Goal: Task Accomplishment & Management: Use online tool/utility

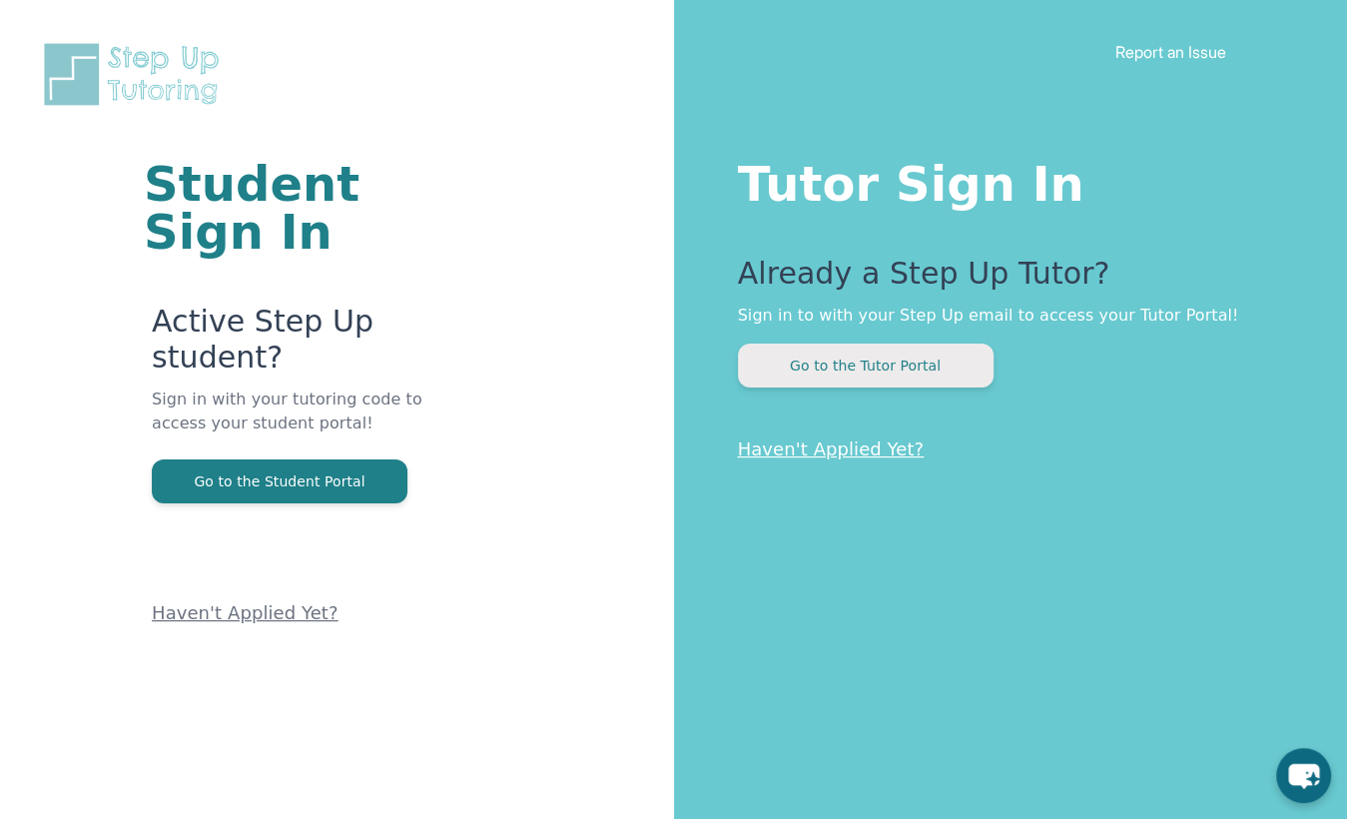
click at [839, 381] on button "Go to the Tutor Portal" at bounding box center [866, 366] width 256 height 44
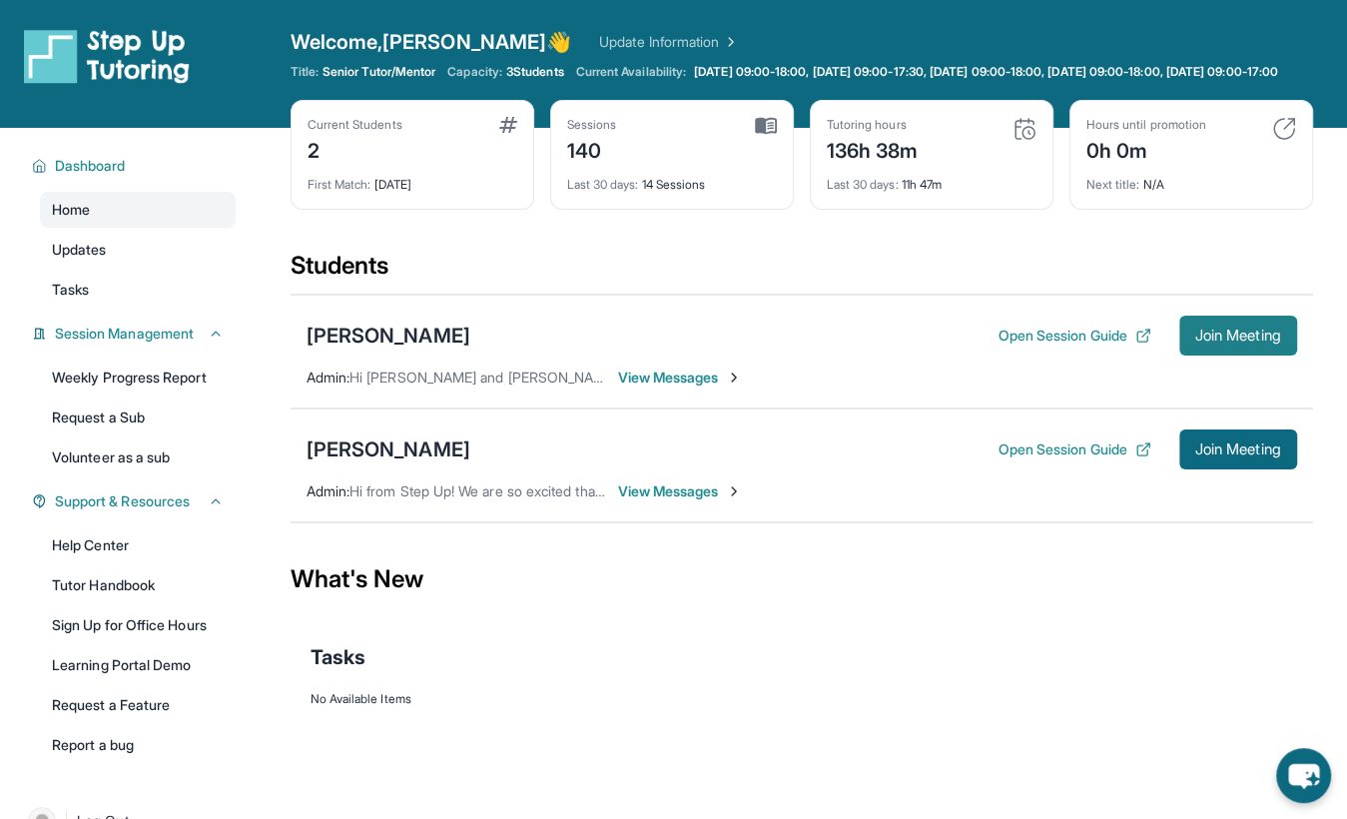
click at [1196, 341] on span "Join Meeting" at bounding box center [1239, 336] width 86 height 12
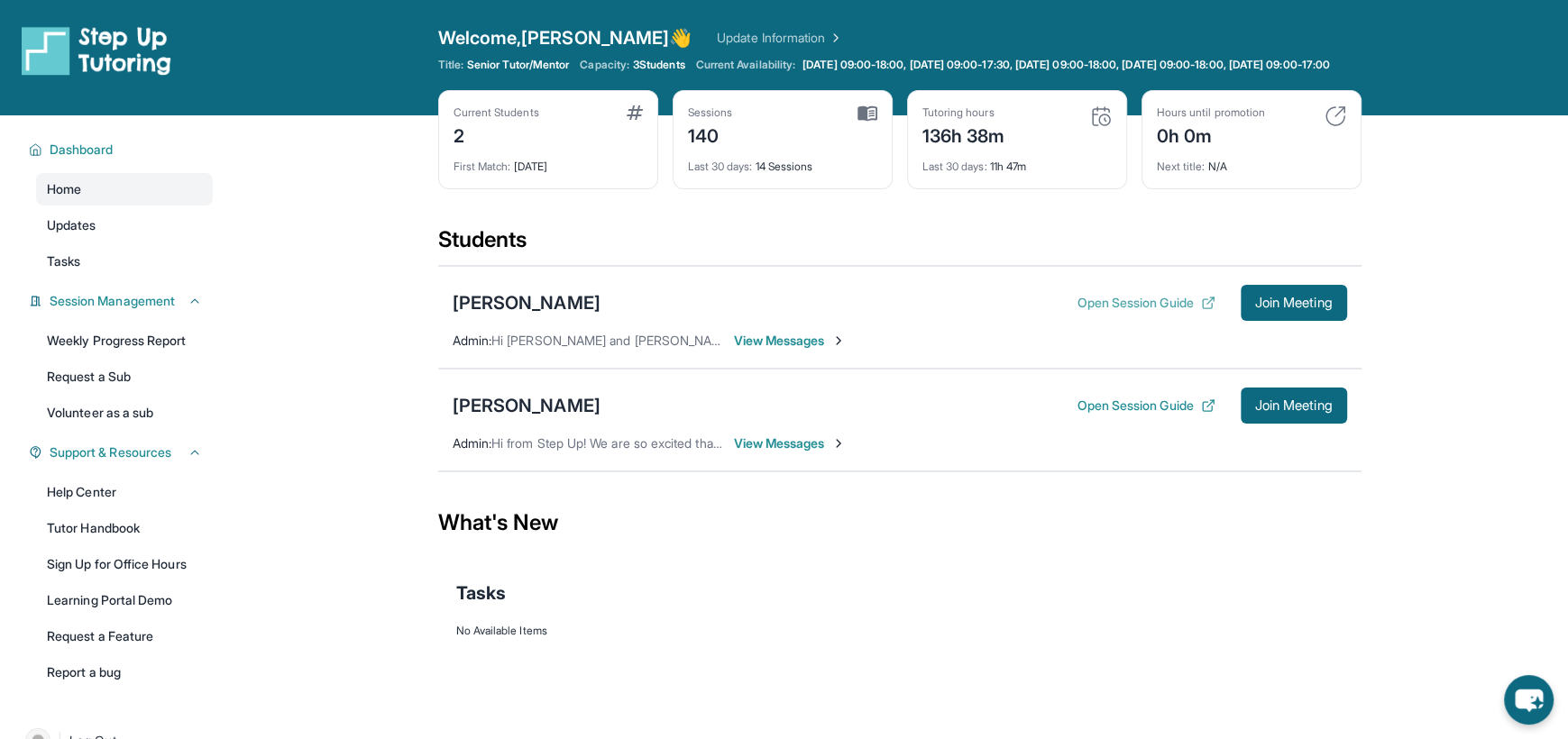
click at [1118, 312] on button "Open Session Guide" at bounding box center [1146, 303] width 138 height 18
